Goal: Task Accomplishment & Management: Use online tool/utility

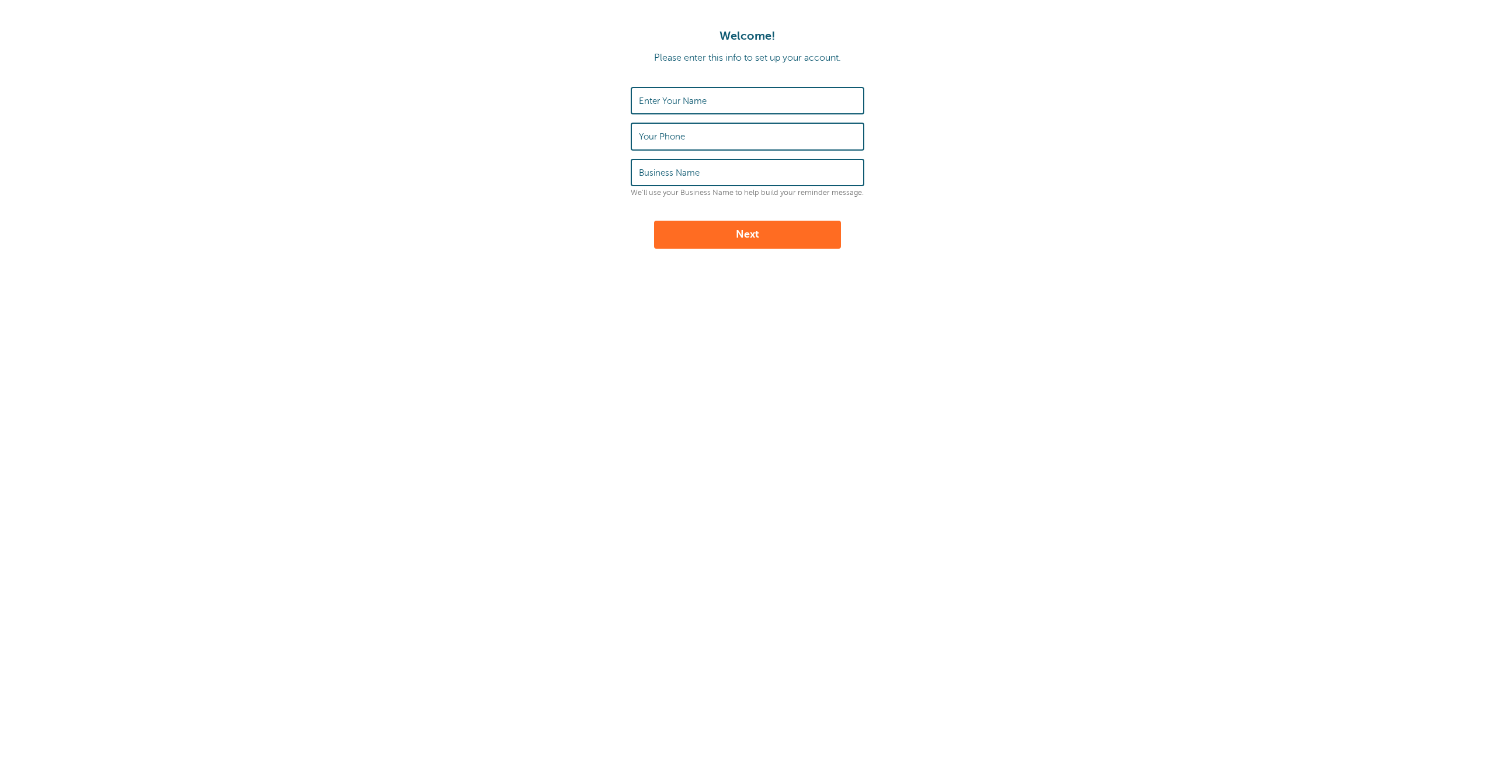
type input "[PERSON_NAME]"
drag, startPoint x: 657, startPoint y: 138, endPoint x: 722, endPoint y: 135, distance: 65.5
click at [722, 135] on input "2032880885" at bounding box center [747, 136] width 217 height 25
drag, startPoint x: 673, startPoint y: 136, endPoint x: 726, endPoint y: 134, distance: 52.6
click at [726, 134] on input "2032880885" at bounding box center [747, 136] width 217 height 25
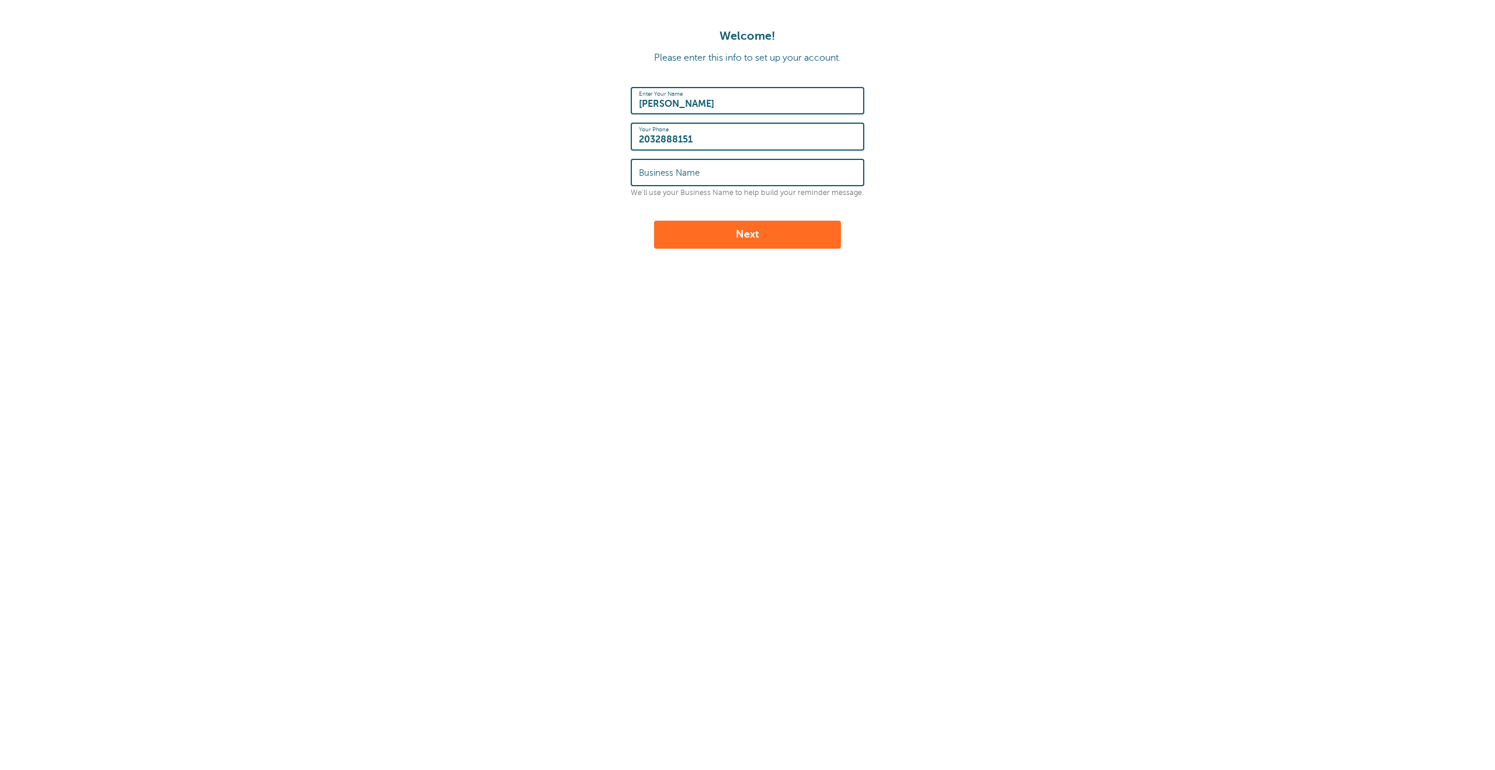
type input "2032888151"
click at [722, 176] on input "Business Name" at bounding box center [747, 172] width 217 height 25
click at [677, 170] on input "Business Name" at bounding box center [747, 172] width 217 height 25
paste input "https://www.lisatom.photos/"
drag, startPoint x: 673, startPoint y: 176, endPoint x: 547, endPoint y: 178, distance: 126.1
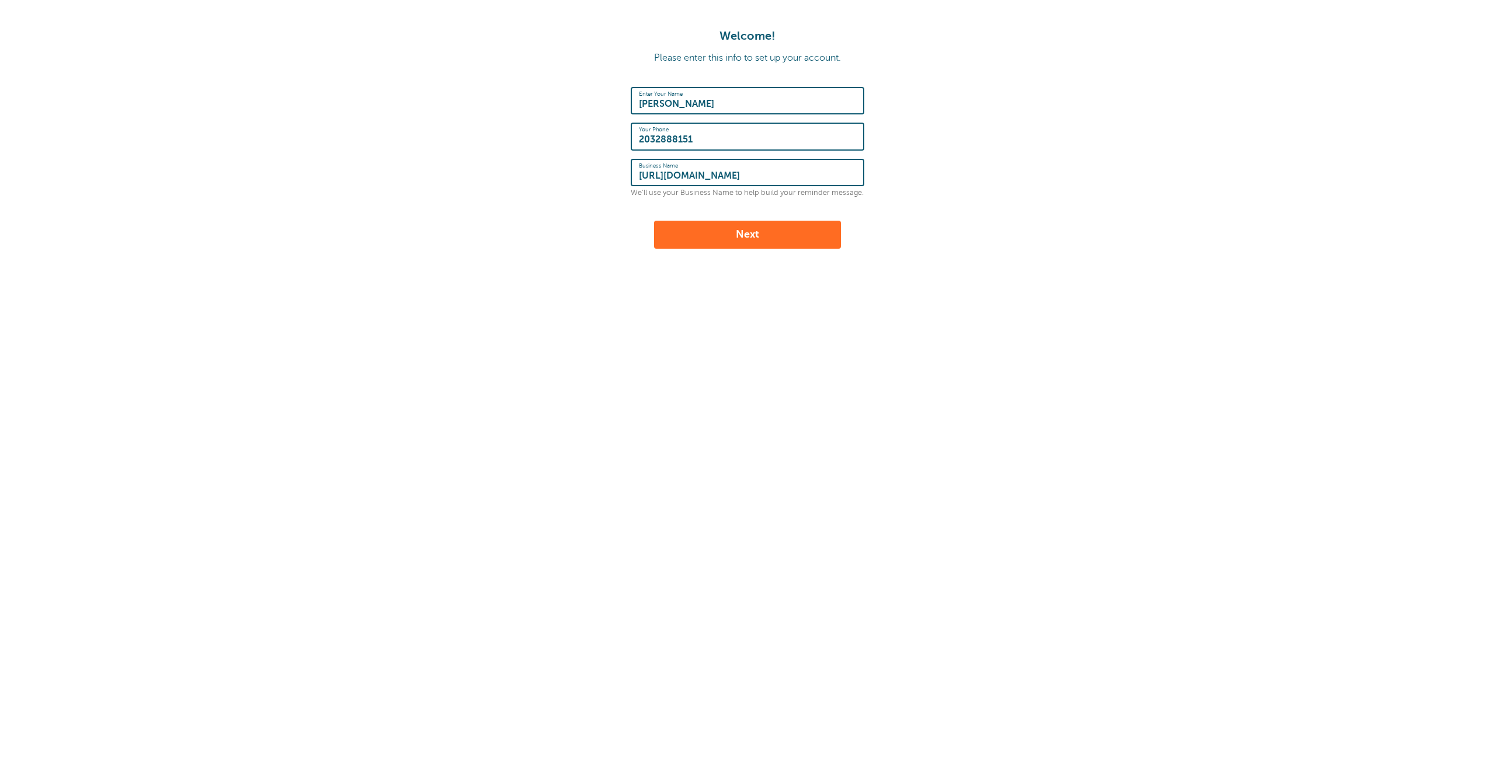
click at [547, 178] on form "Enter Your Name Lisa Cuchara Your Phone 2032888151 Business Name https://www.li…" at bounding box center [747, 168] width 1471 height 162
click at [749, 168] on input "lisatom.photos/" at bounding box center [747, 172] width 217 height 25
drag, startPoint x: 643, startPoint y: 175, endPoint x: 634, endPoint y: 175, distance: 9.3
click at [634, 175] on div "Business Name lisatom.photos" at bounding box center [748, 172] width 234 height 27
type input "LisaTom.photos"
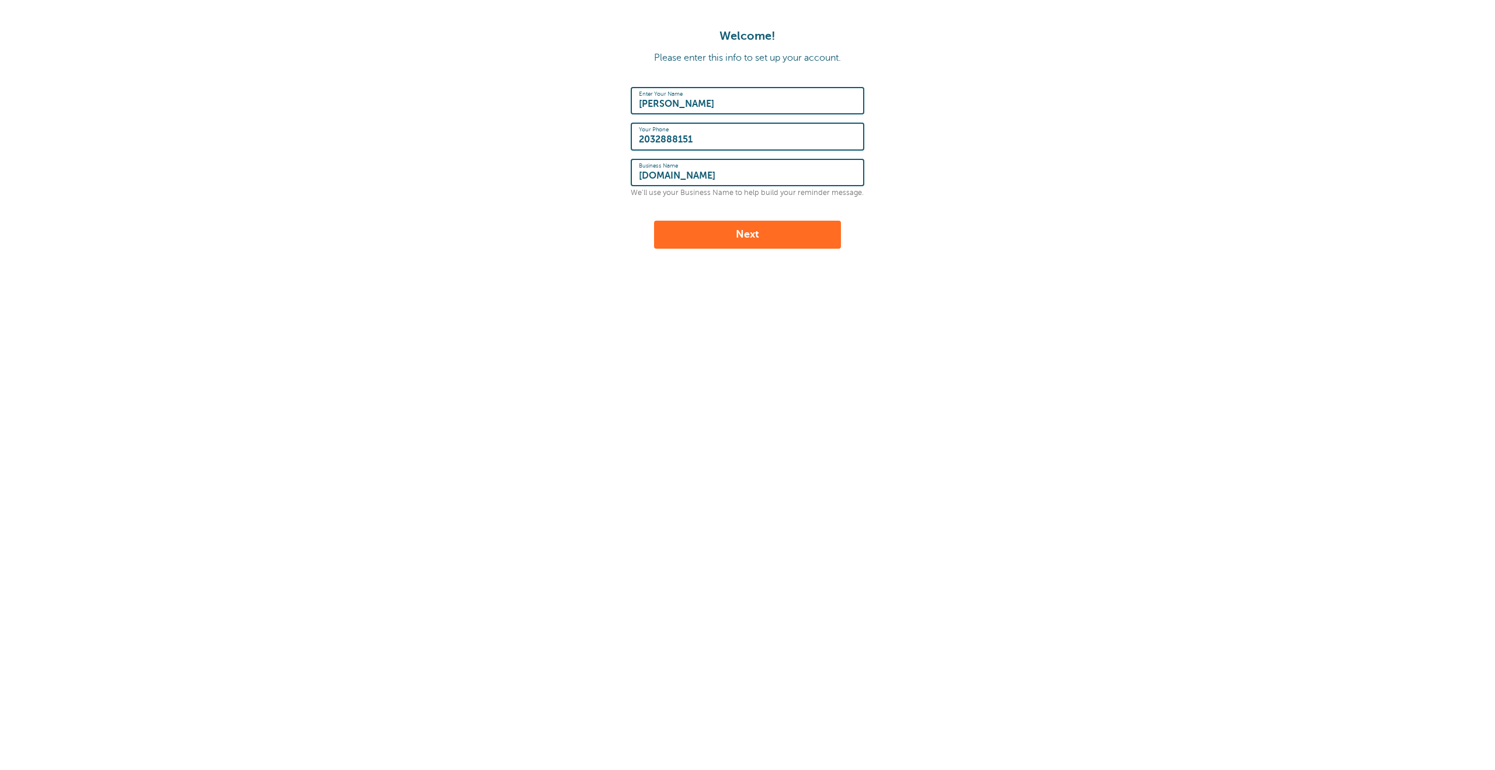
click at [742, 231] on button "Next" at bounding box center [747, 235] width 187 height 28
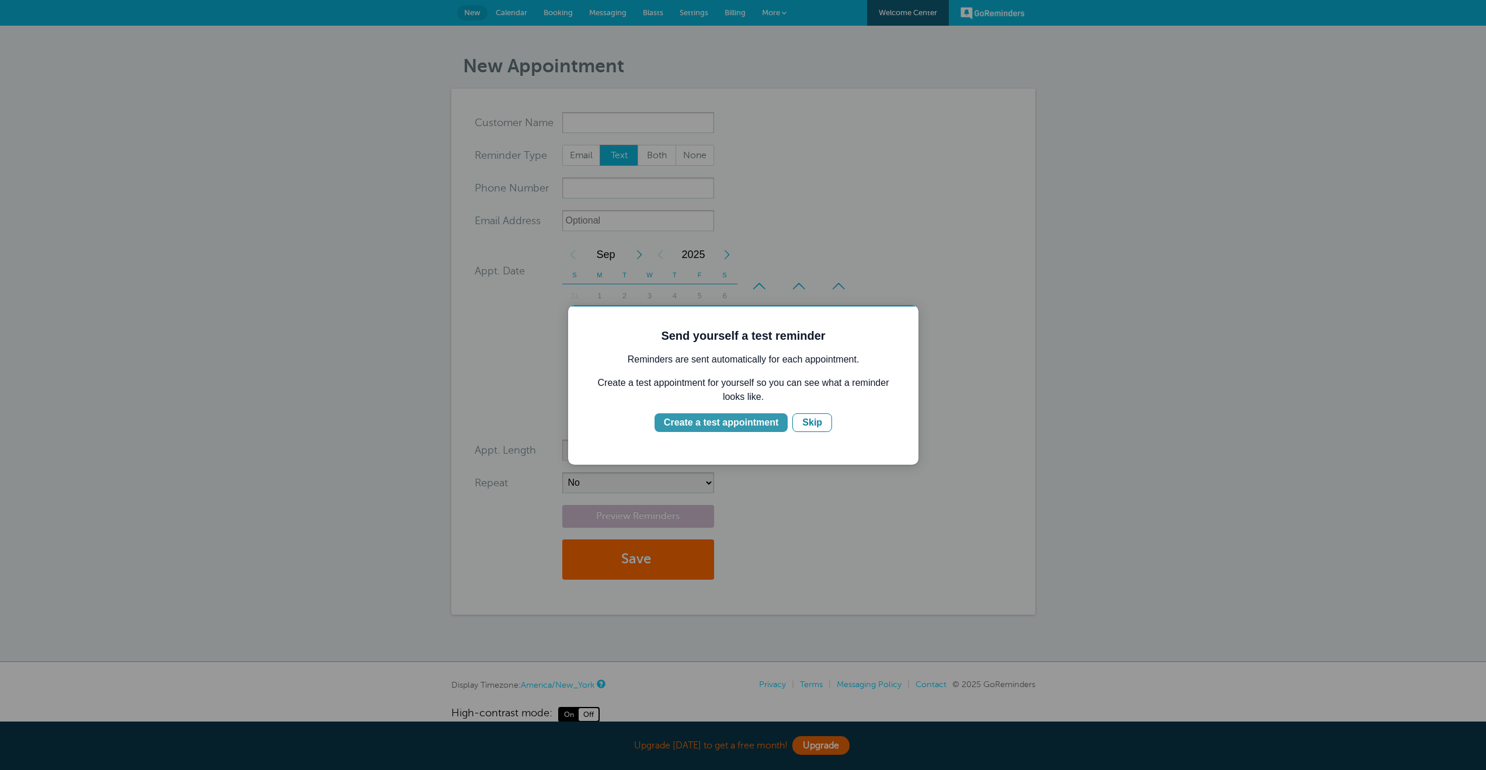
click at [749, 422] on div "Create a test appointment" at bounding box center [721, 423] width 114 height 14
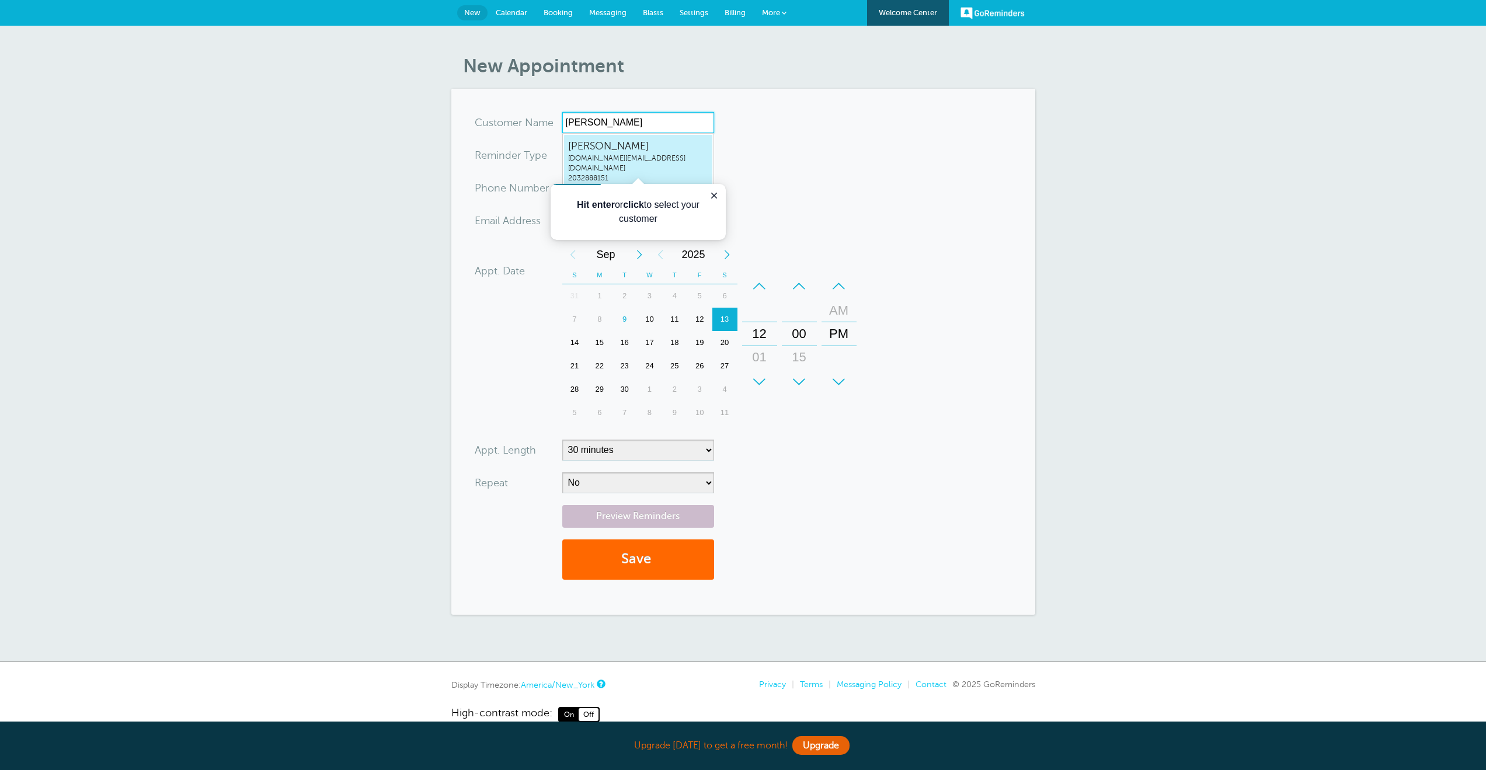
click at [646, 156] on span "lisatom.photos@comcast.net" at bounding box center [638, 164] width 140 height 20
type input "LisaCucharalisatom.photos@comcast.net2032888151"
type input "[PERSON_NAME]"
type input "2032888151"
type input "lisatom.photos@comcast.net"
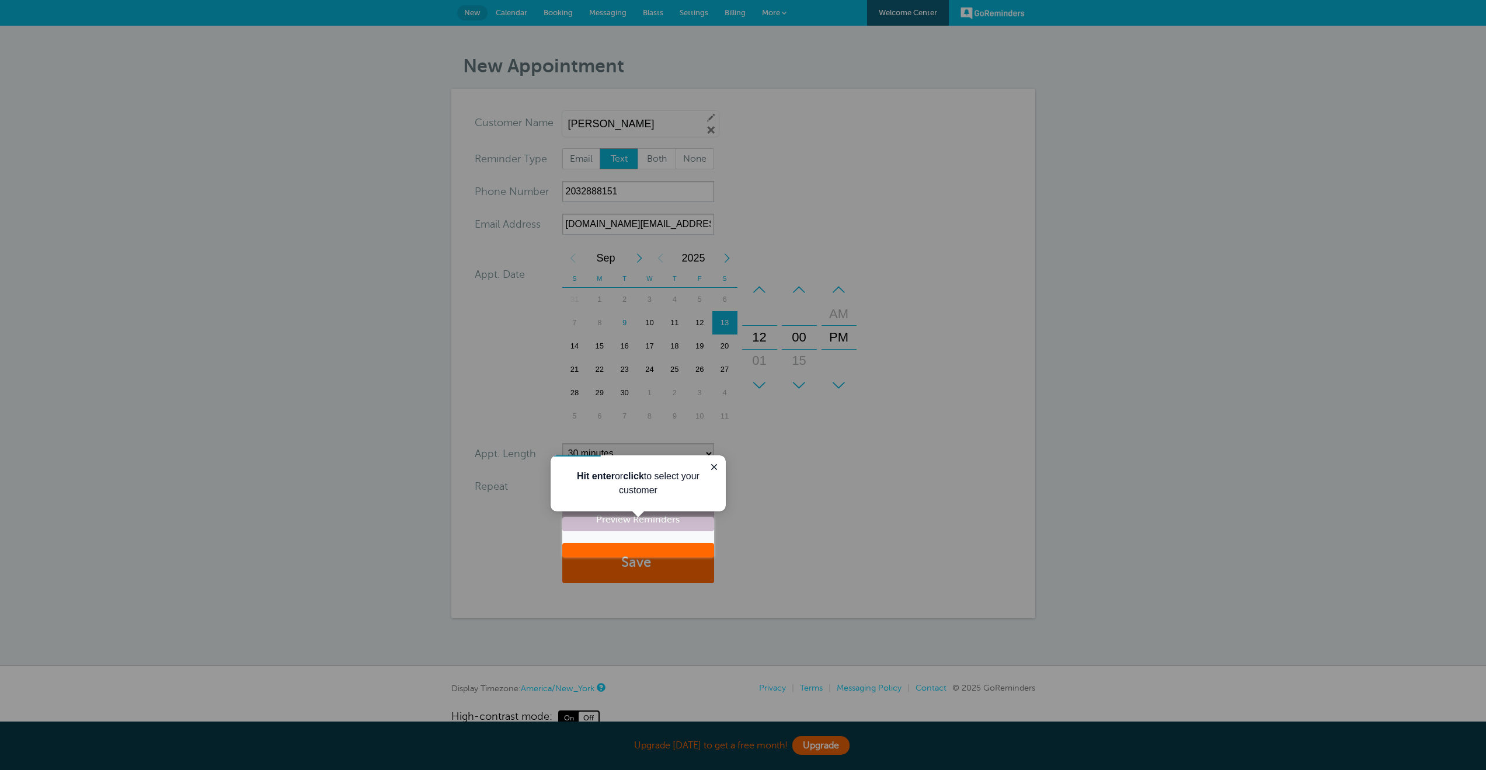
scroll to position [26, 0]
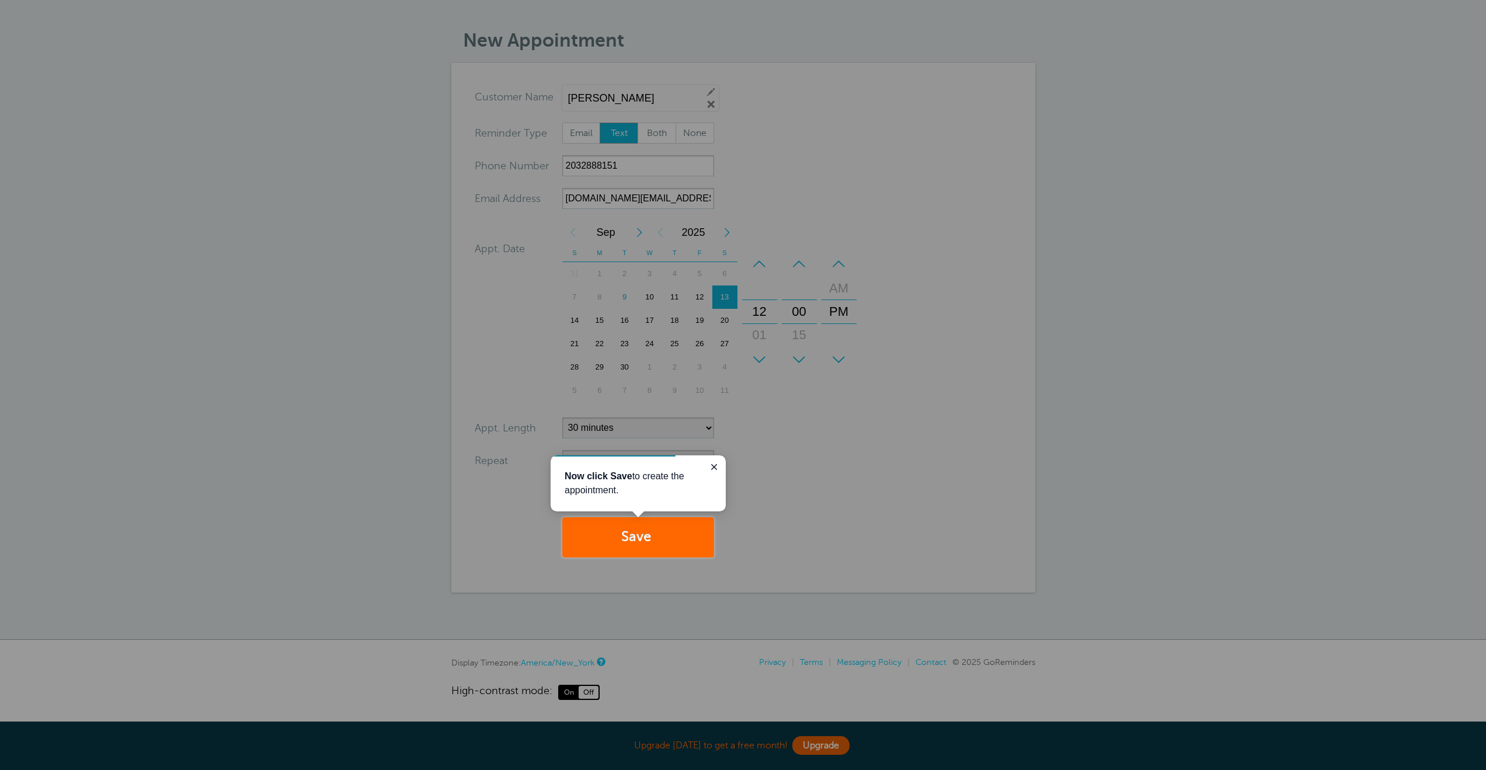
click at [659, 133] on div at bounding box center [357, 258] width 714 height 517
drag, startPoint x: 716, startPoint y: 467, endPoint x: 1246, endPoint y: 729, distance: 591.2
click at [716, 467] on icon "Close guide" at bounding box center [713, 466] width 9 height 9
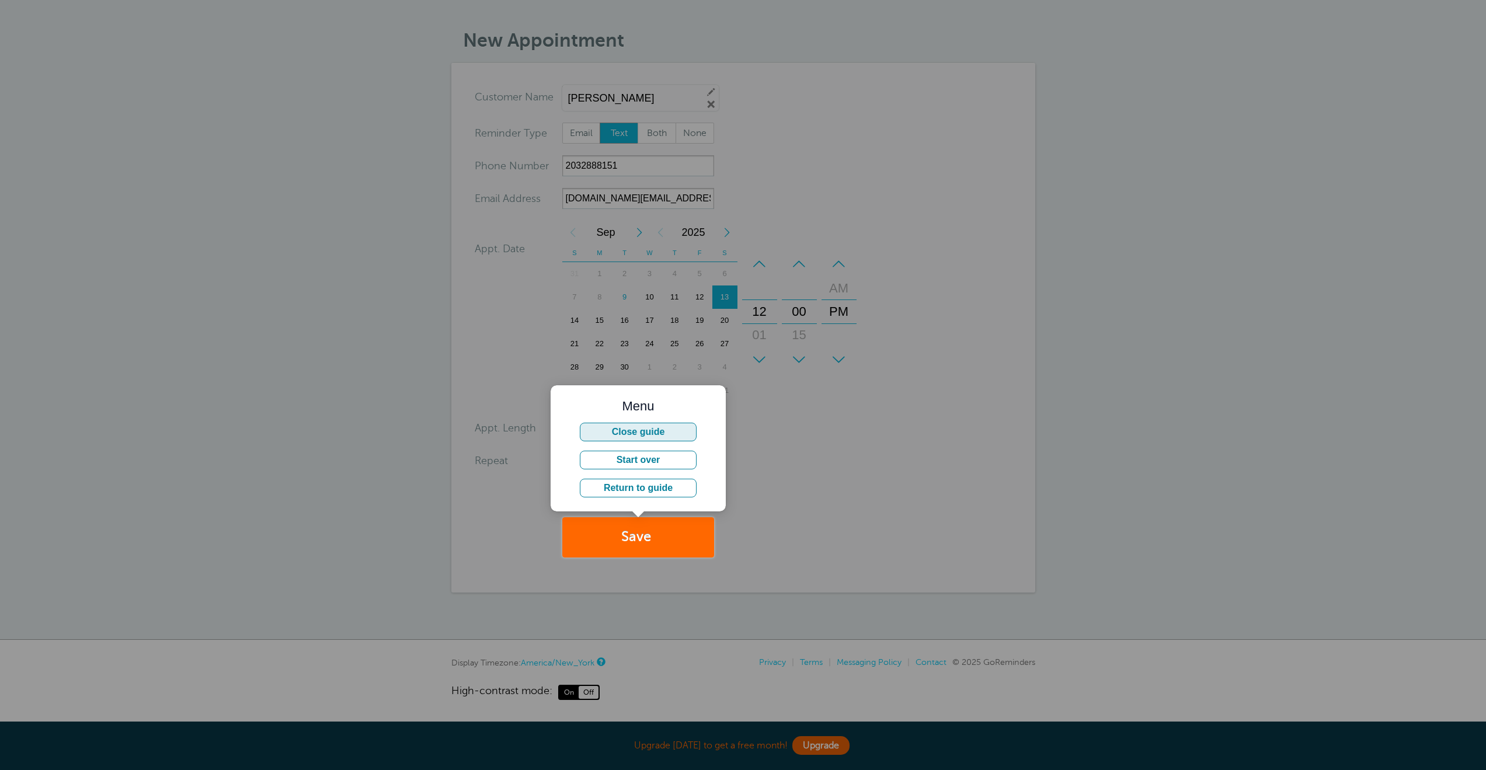
click at [662, 430] on button "Close guide" at bounding box center [638, 432] width 117 height 19
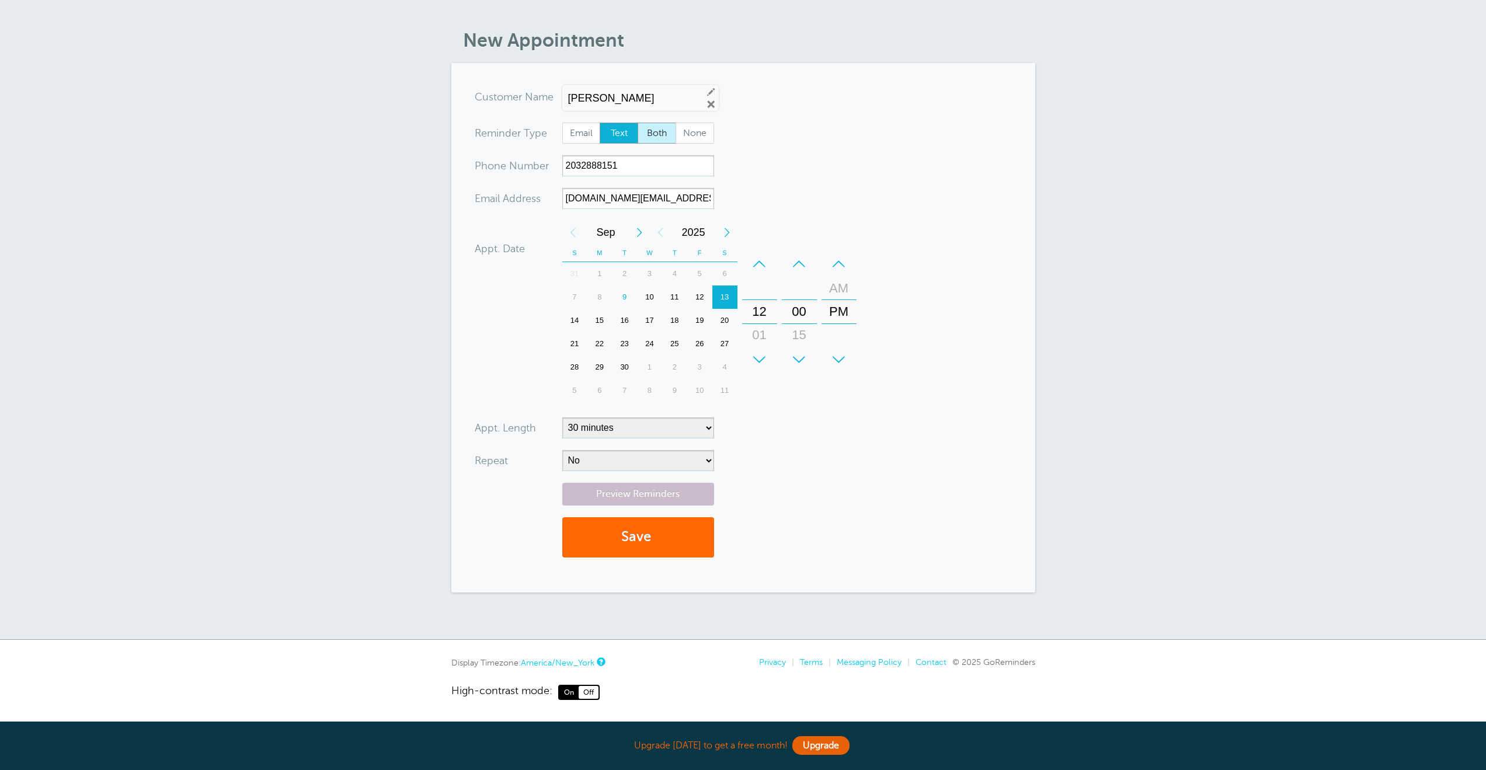
click at [655, 138] on span "Both" at bounding box center [656, 133] width 37 height 20
click at [638, 123] on input "Both" at bounding box center [637, 122] width 1 height 1
radio input "true"
click at [646, 537] on button "Save" at bounding box center [638, 537] width 152 height 40
